Goal: Information Seeking & Learning: Find specific fact

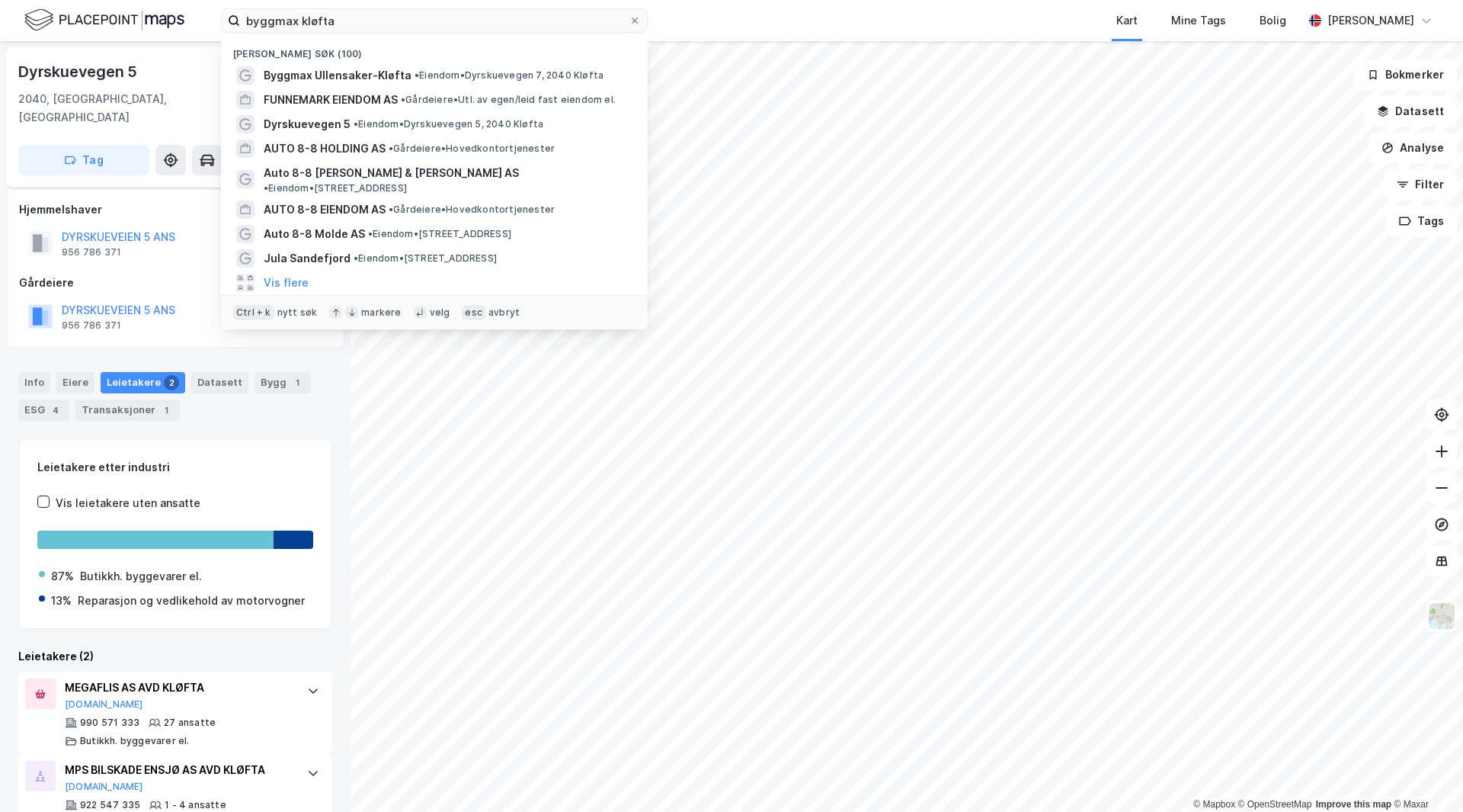
scroll to position [25, 0]
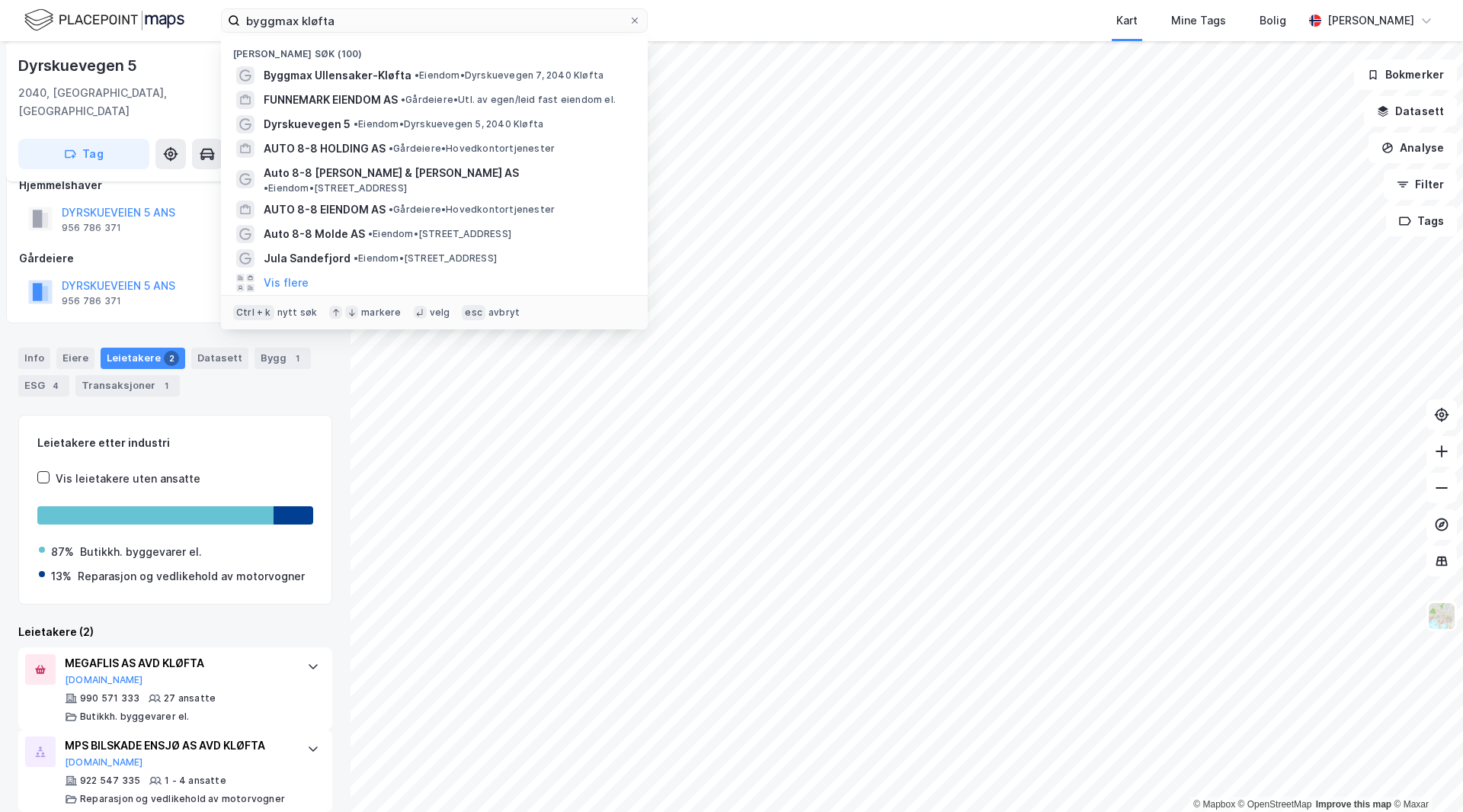
click at [382, 24] on input "byggmax kløfta" at bounding box center [434, 20] width 389 height 23
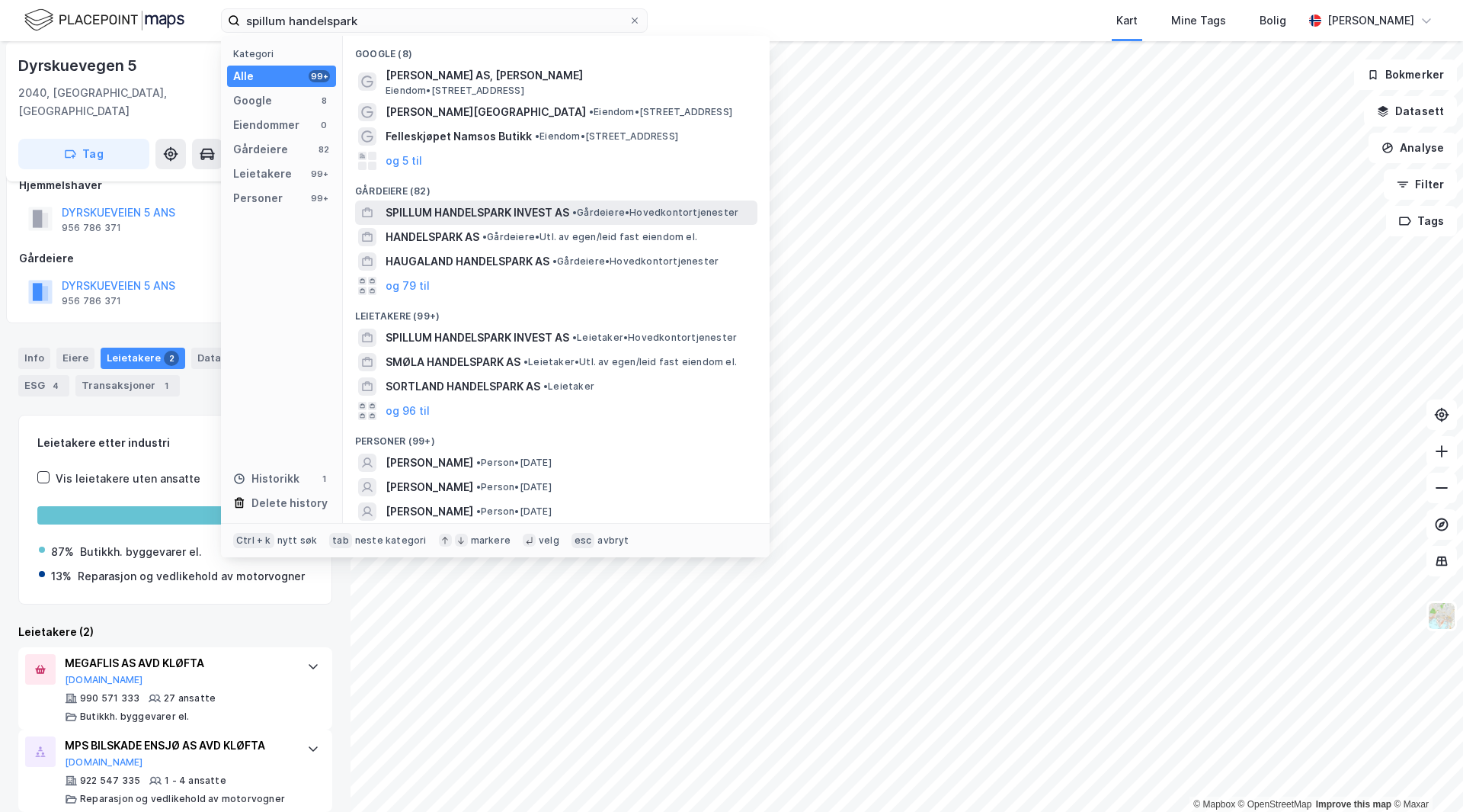
type input "spillum handelspark"
click at [476, 204] on span "SPILLUM HANDELSPARK INVEST AS" at bounding box center [477, 212] width 184 height 18
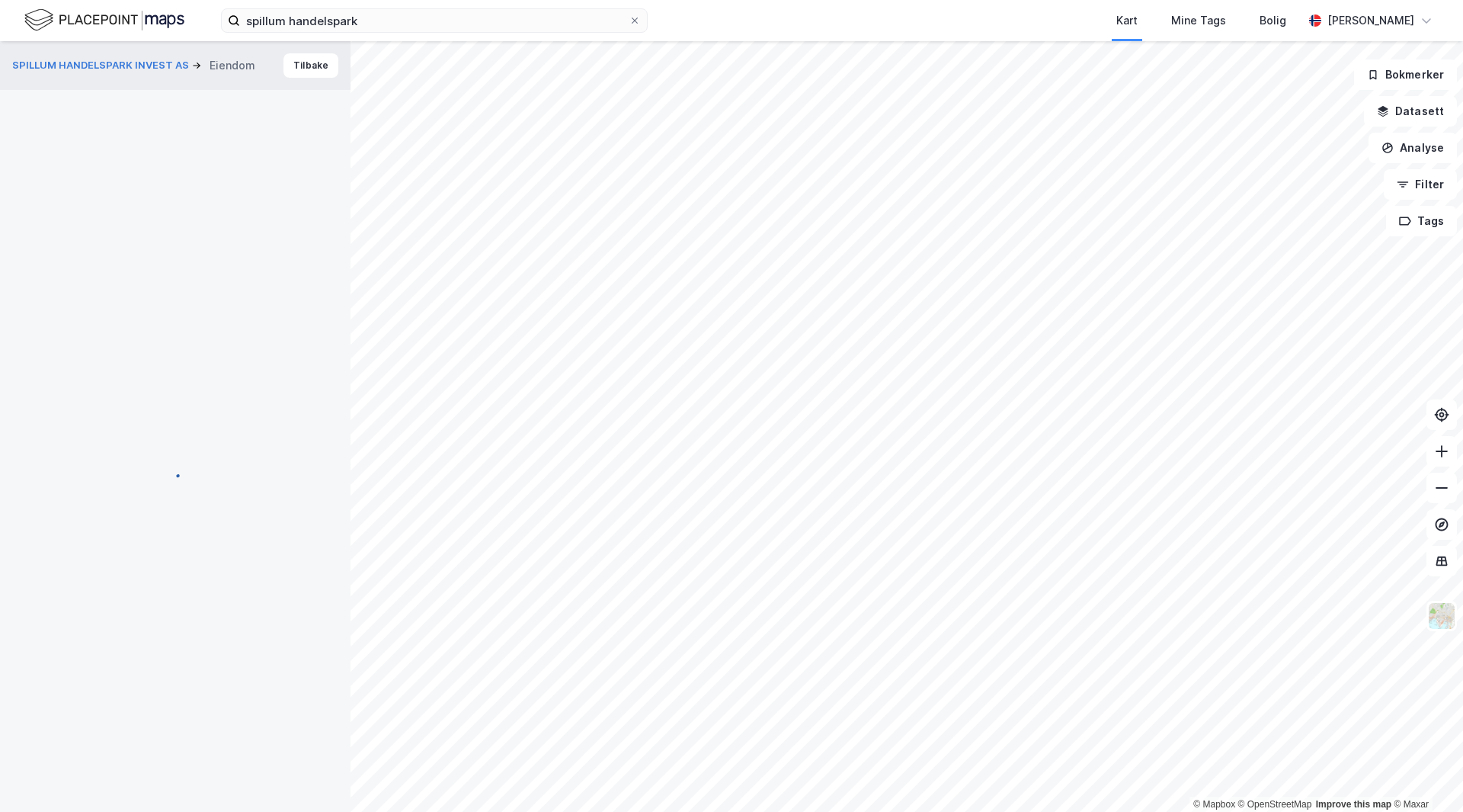
scroll to position [25, 0]
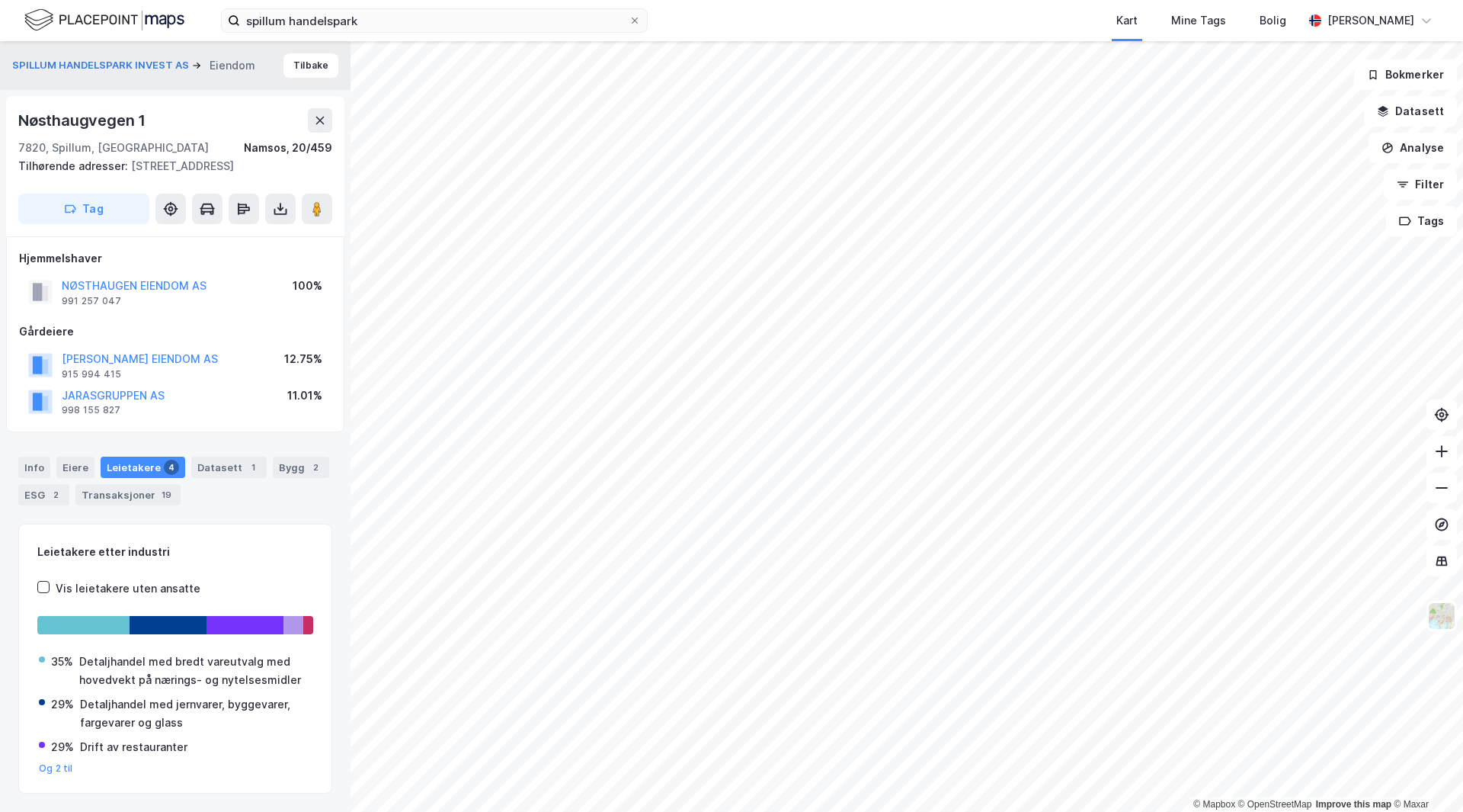
scroll to position [25, 0]
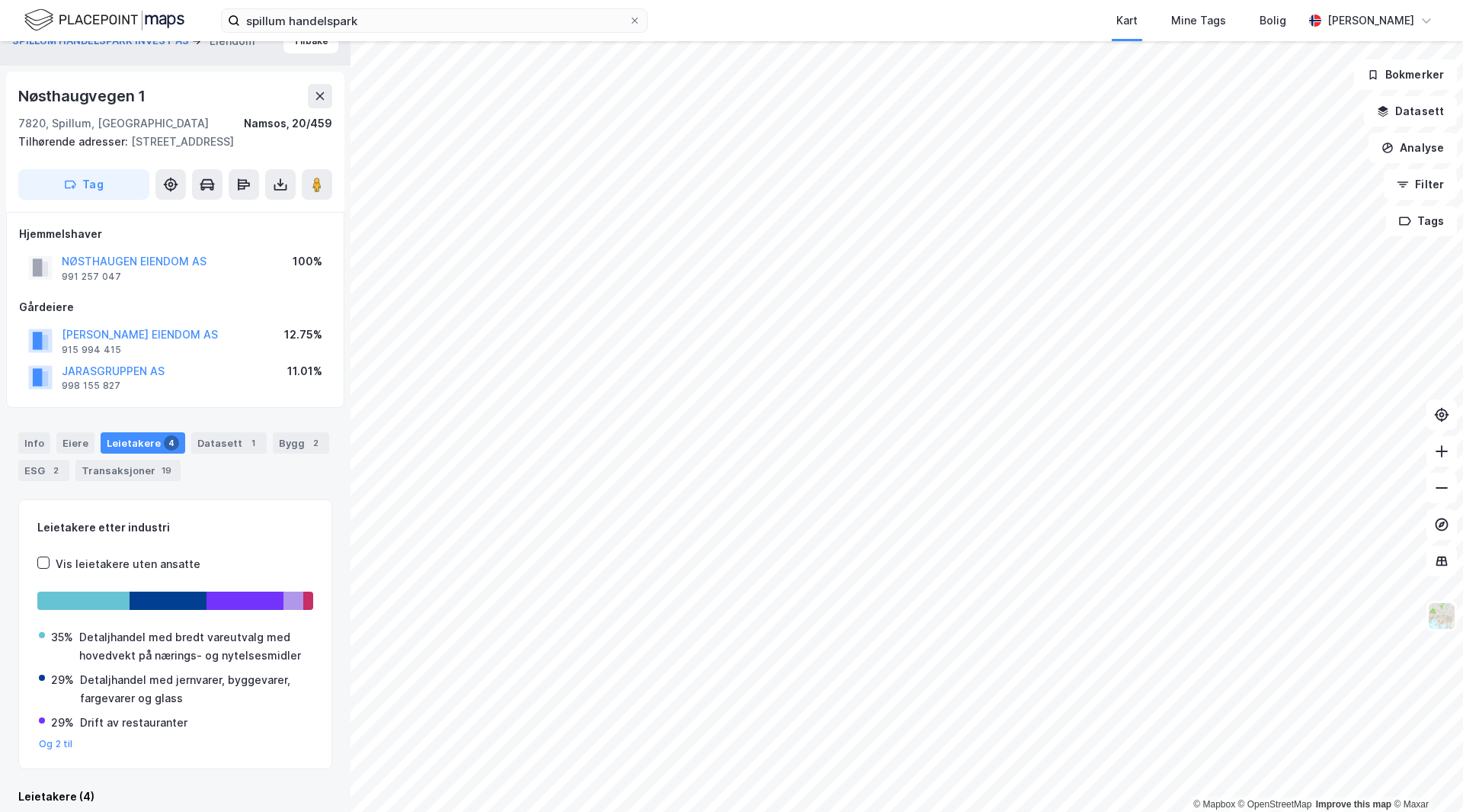
click at [65, 96] on div "Nøsthaugvegen 1" at bounding box center [84, 96] width 131 height 25
copy div "Nøsthaugvegen 1"
